Goal: Transaction & Acquisition: Purchase product/service

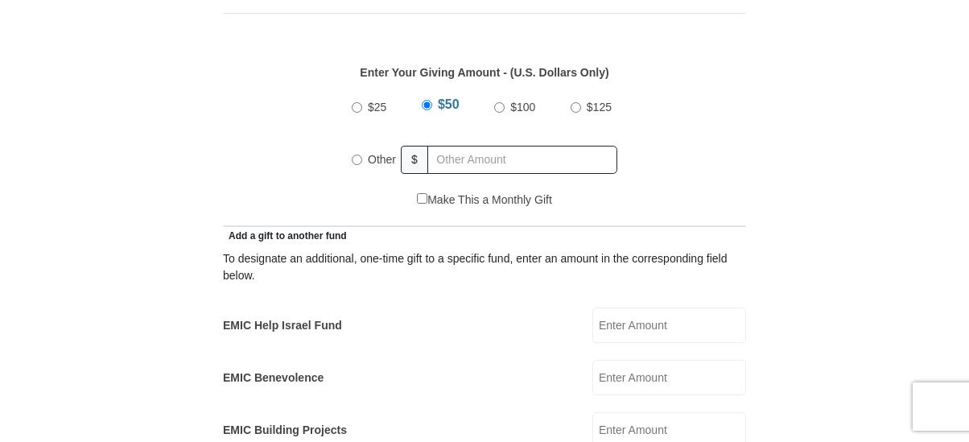
scroll to position [850, 0]
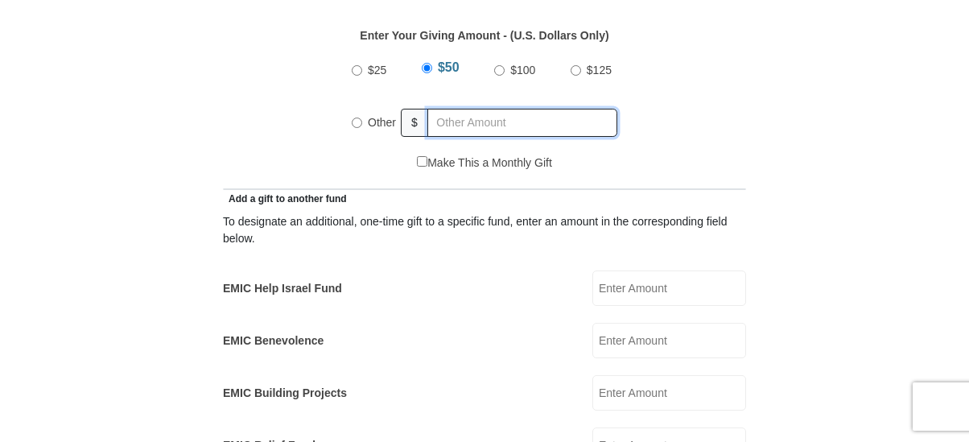
radio input "true"
click at [538, 127] on input "text" at bounding box center [525, 123] width 184 height 28
type input "6900"
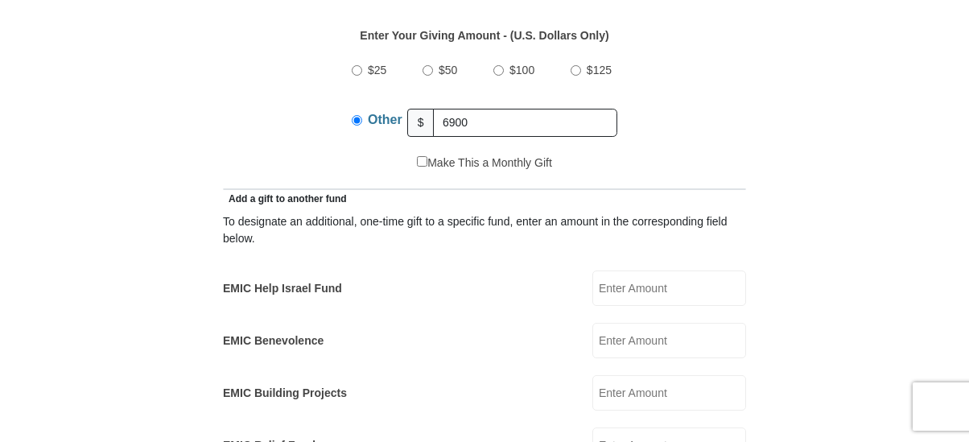
click at [417, 165] on input "Make This a Monthly Gift" at bounding box center [422, 161] width 10 height 10
checkbox input "true"
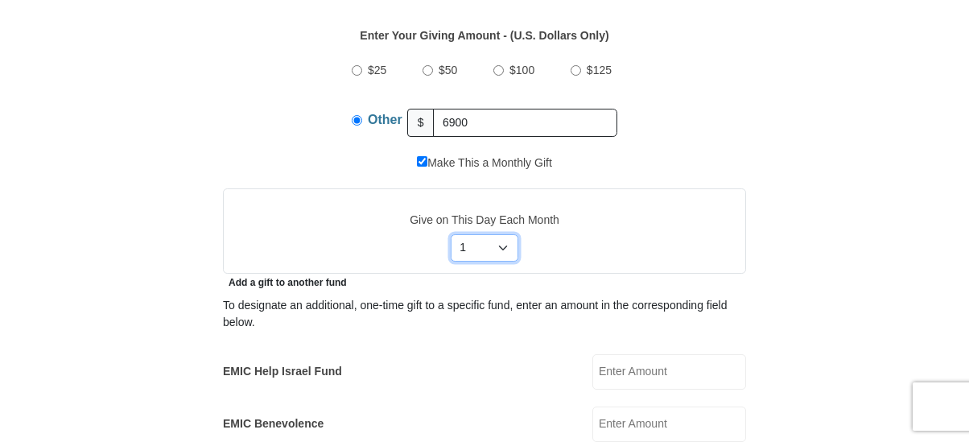
click at [493, 251] on select "Select Day of Month 1 2 3 4 5 6 7 8 9 10 11 12 13 14 15 16 17 18 19 20 21 22 23…" at bounding box center [485, 247] width 68 height 27
select select "28"
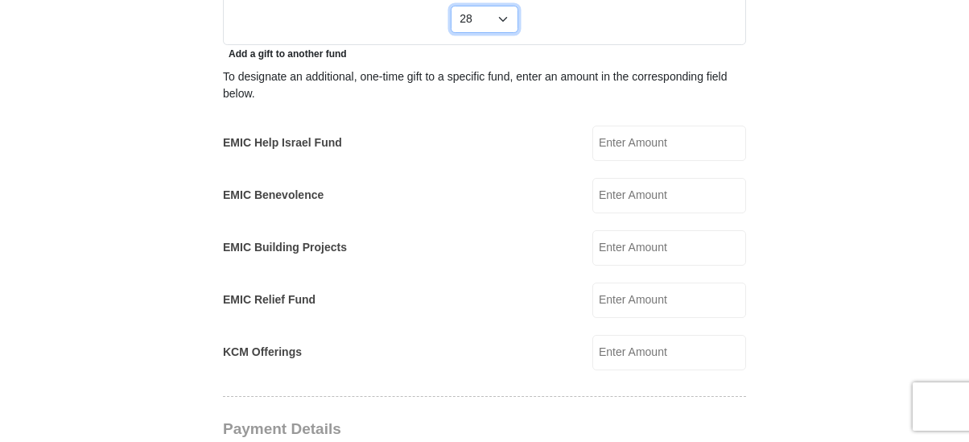
scroll to position [1110, 0]
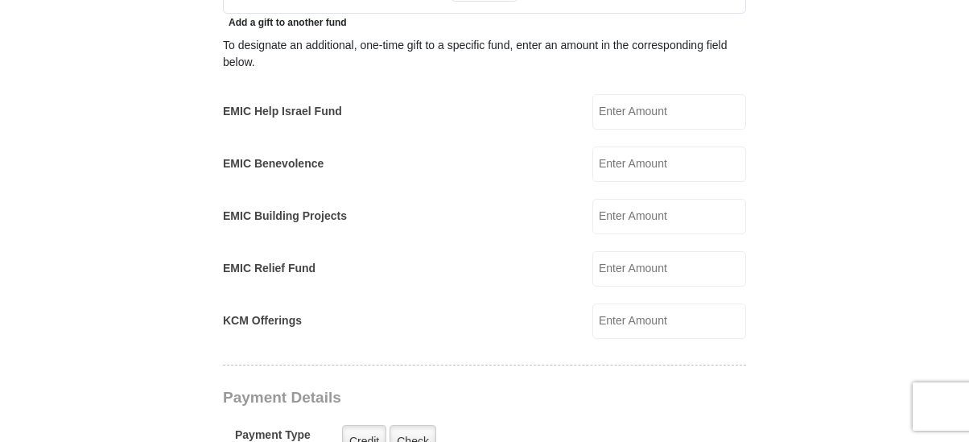
click at [651, 117] on input "EMIC Help Israel Fund" at bounding box center [669, 111] width 154 height 35
type input "0.01"
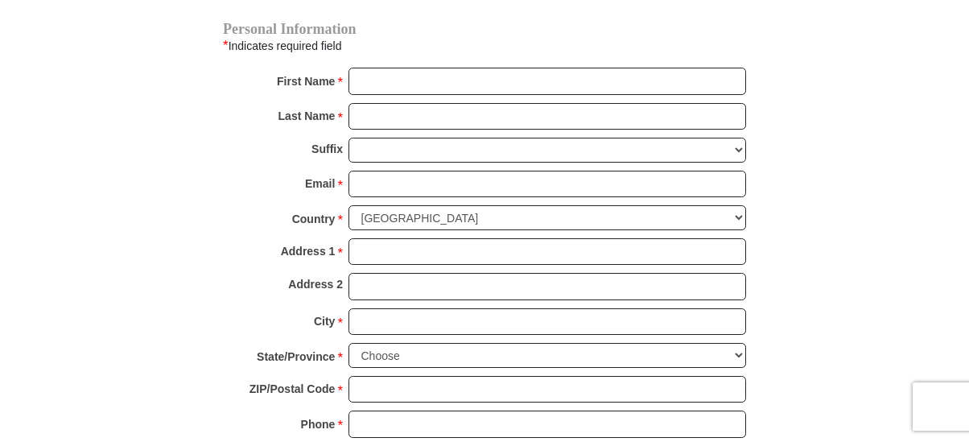
scroll to position [1805, 0]
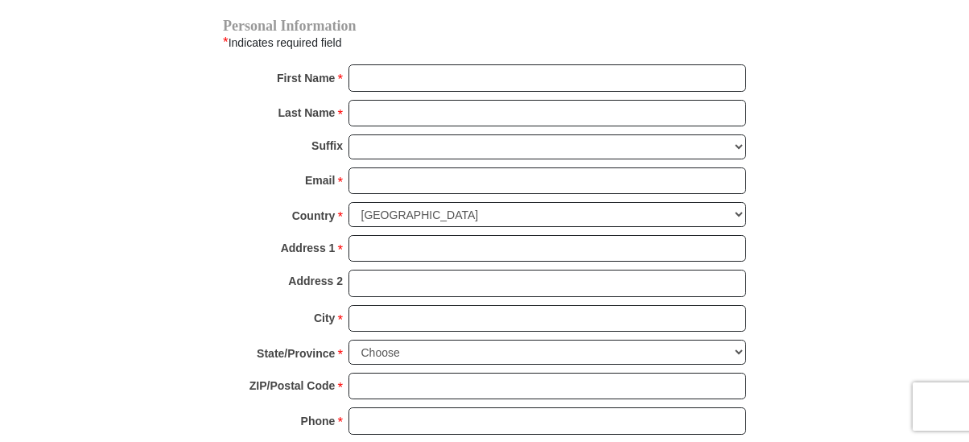
click at [487, 97] on div "First Name * Please enter First Name" at bounding box center [484, 81] width 523 height 35
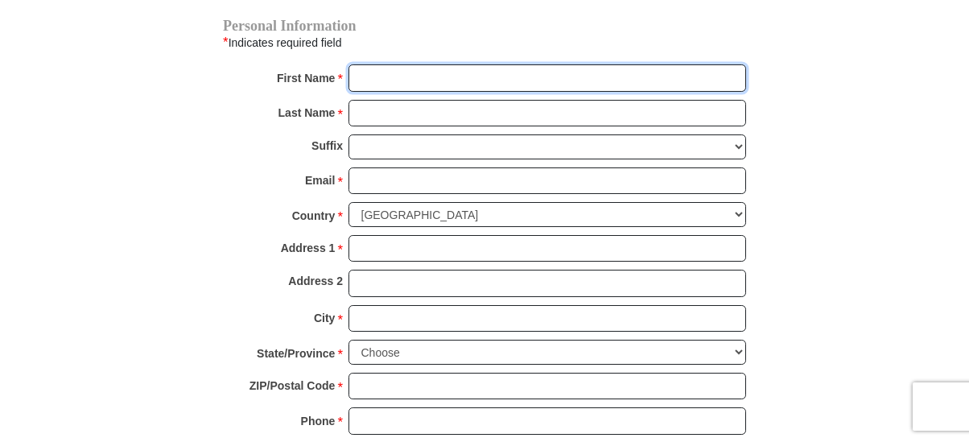
click at [487, 89] on input "First Name *" at bounding box center [548, 77] width 398 height 27
type input "[PERSON_NAME]"
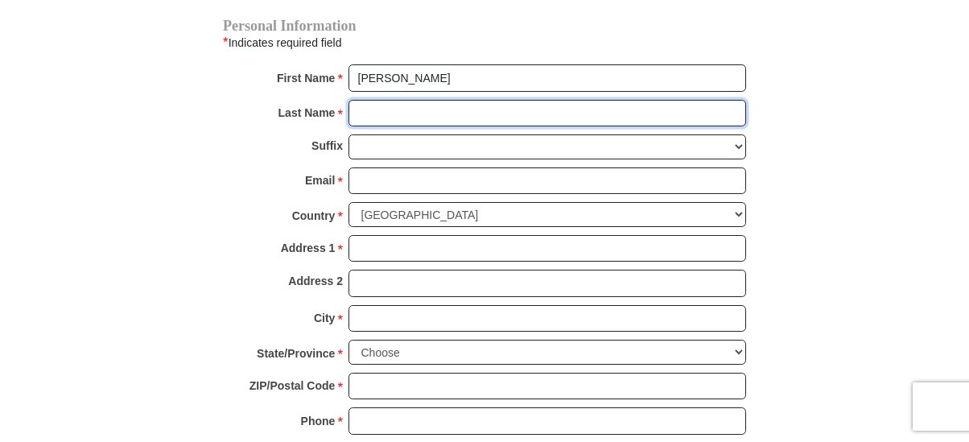
click at [449, 122] on input "Last Name *" at bounding box center [548, 113] width 398 height 27
type input "[PERSON_NAME]"
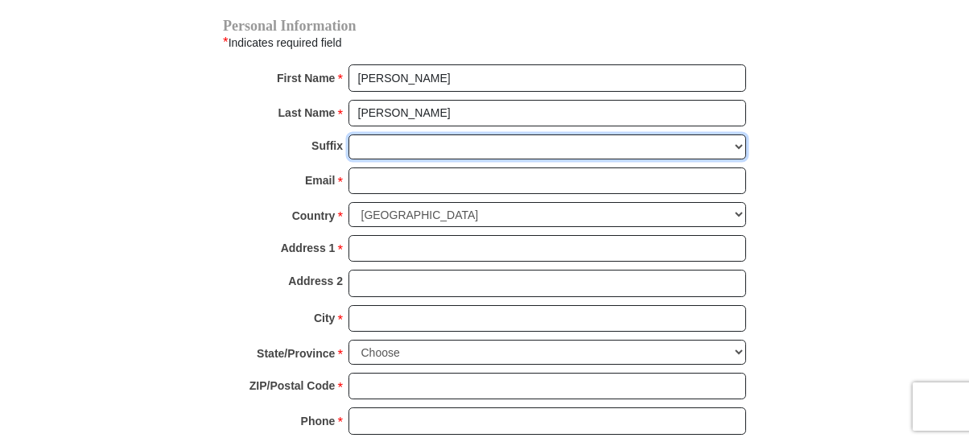
click at [407, 155] on select "[PERSON_NAME] I II III IV V VI" at bounding box center [548, 146] width 398 height 25
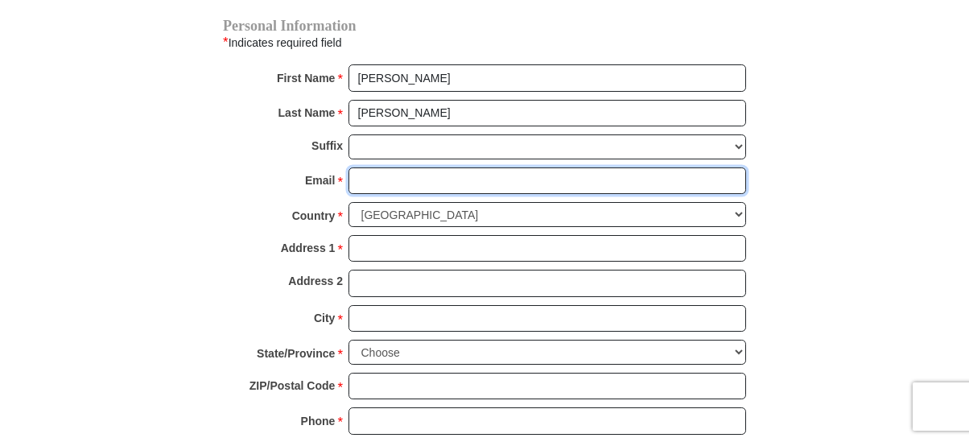
click at [377, 193] on input "Email *" at bounding box center [548, 180] width 398 height 27
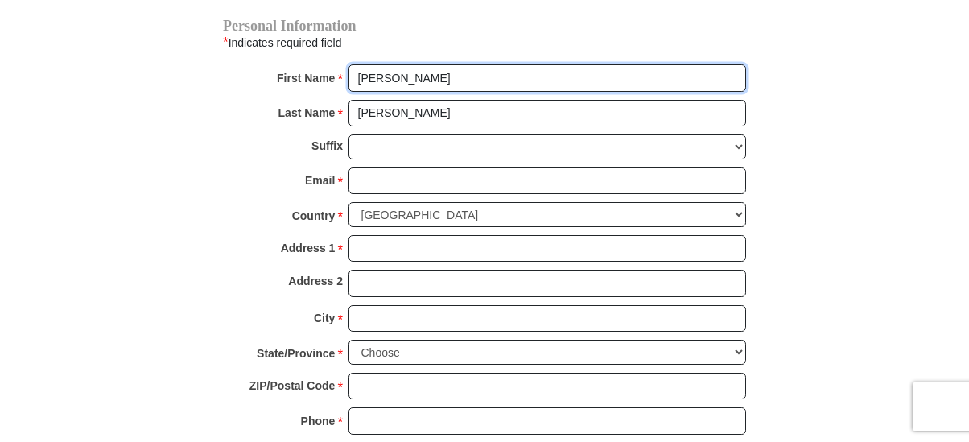
click at [389, 80] on input "[PERSON_NAME]" at bounding box center [548, 77] width 398 height 27
drag, startPoint x: 426, startPoint y: 80, endPoint x: 295, endPoint y: 80, distance: 131.2
click at [295, 80] on div "First Name * [PERSON_NAME] Please enter First Name" at bounding box center [484, 81] width 523 height 35
type input "huge wang"
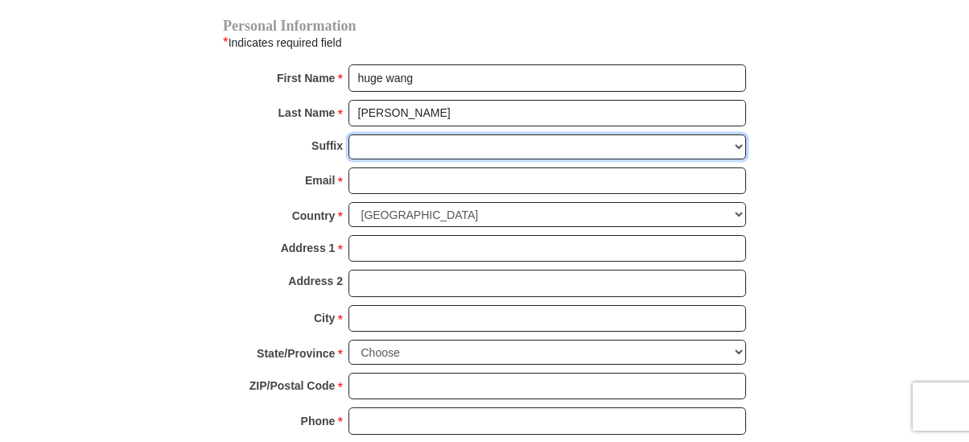
click at [391, 159] on select "[PERSON_NAME] I II III IV V VI" at bounding box center [548, 146] width 398 height 25
click at [363, 151] on select "[PERSON_NAME] I II III IV V VI" at bounding box center [548, 146] width 398 height 25
select select "VI"
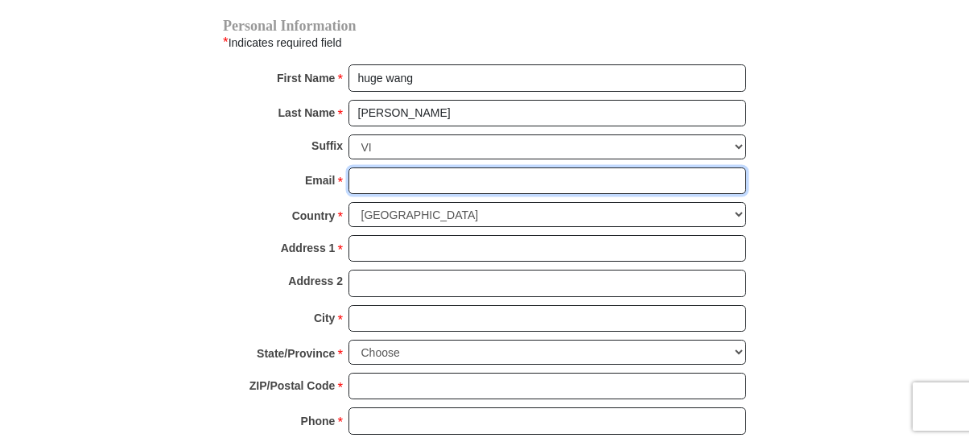
click at [381, 193] on input "Email *" at bounding box center [548, 180] width 398 height 27
type input "[EMAIL_ADDRESS][DOMAIN_NAME]"
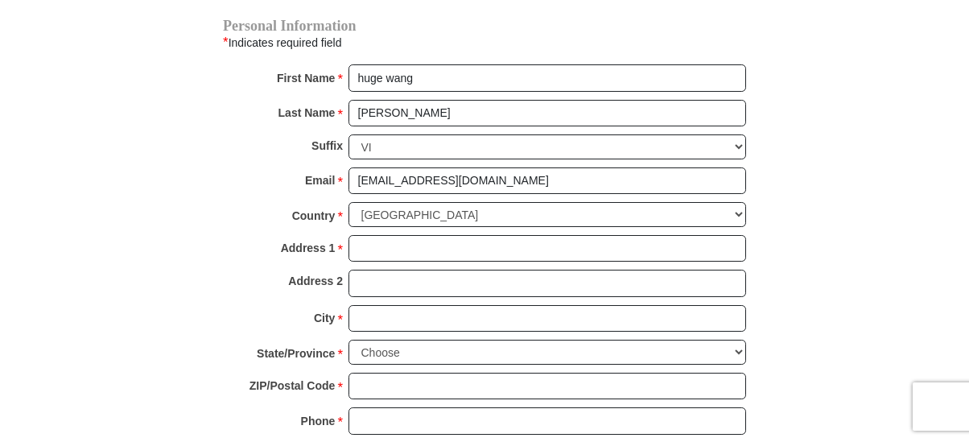
click at [430, 199] on div "Email * [EMAIL_ADDRESS][DOMAIN_NAME] Please enter Email The email address you h…" at bounding box center [484, 184] width 523 height 35
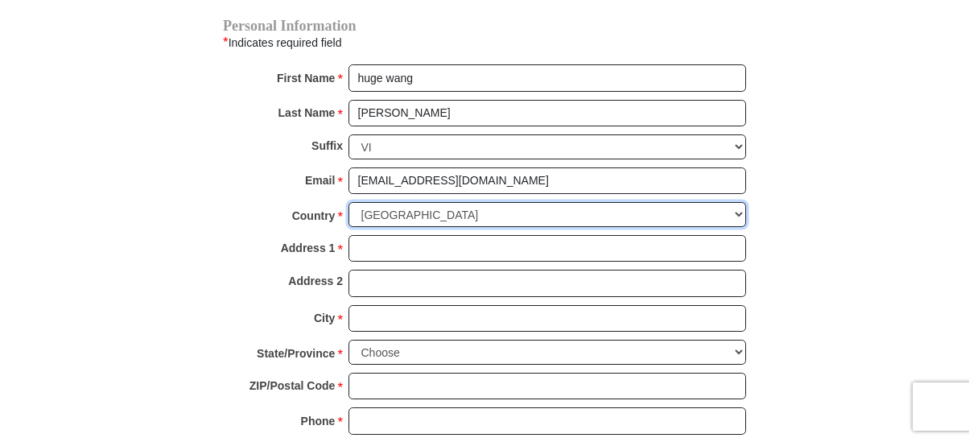
click at [430, 216] on select "[GEOGRAPHIC_DATA] [GEOGRAPHIC_DATA] [GEOGRAPHIC_DATA] [GEOGRAPHIC_DATA] [GEOGRA…" at bounding box center [548, 214] width 398 height 25
select select "LK"
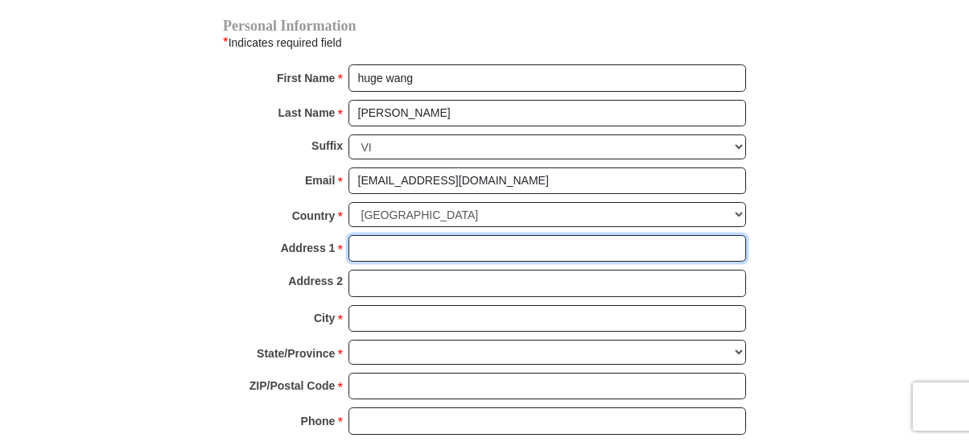
click at [501, 254] on input "Address 1 *" at bounding box center [548, 248] width 398 height 27
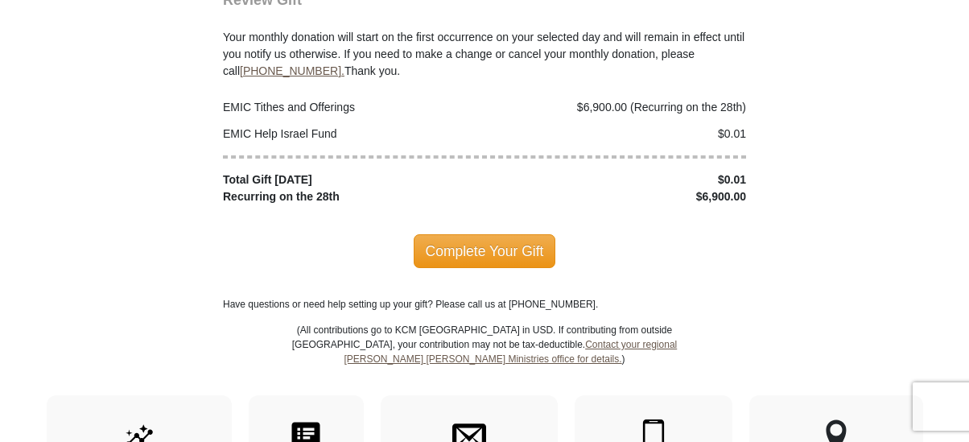
scroll to position [2288, 0]
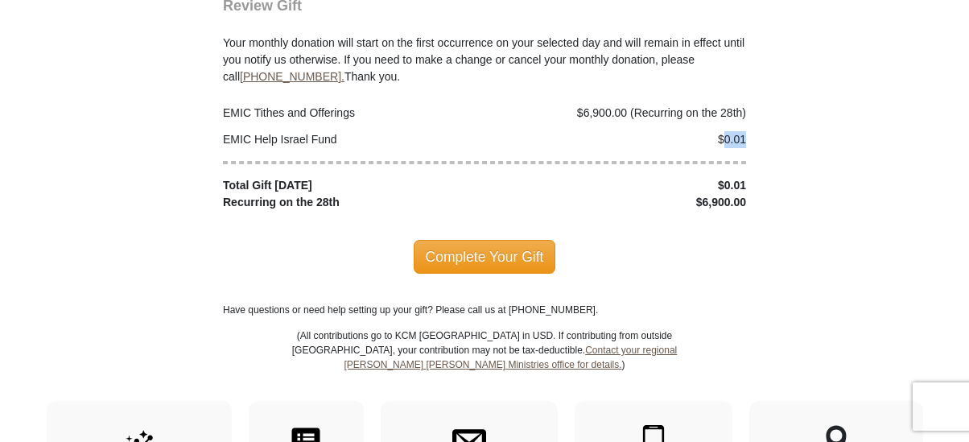
drag, startPoint x: 725, startPoint y: 142, endPoint x: 745, endPoint y: 137, distance: 19.9
click at [745, 137] on div "$0.01" at bounding box center [620, 139] width 270 height 17
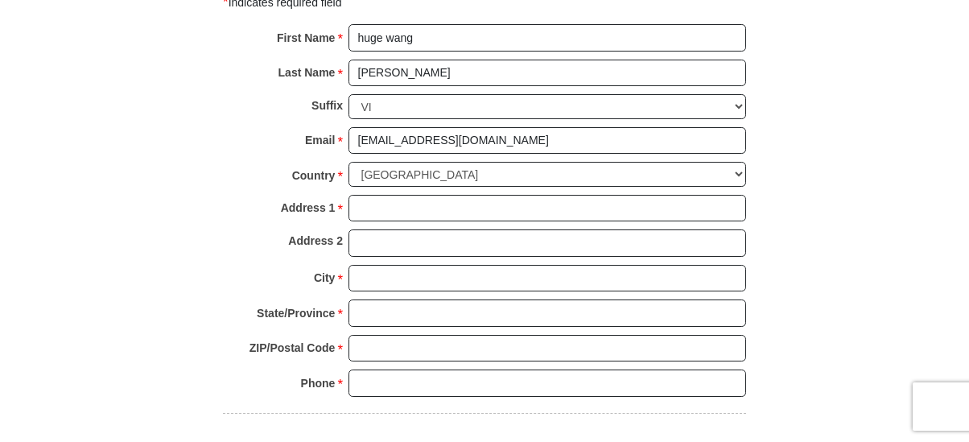
scroll to position [1800, 0]
